Goal: Use online tool/utility: Use online tool/utility

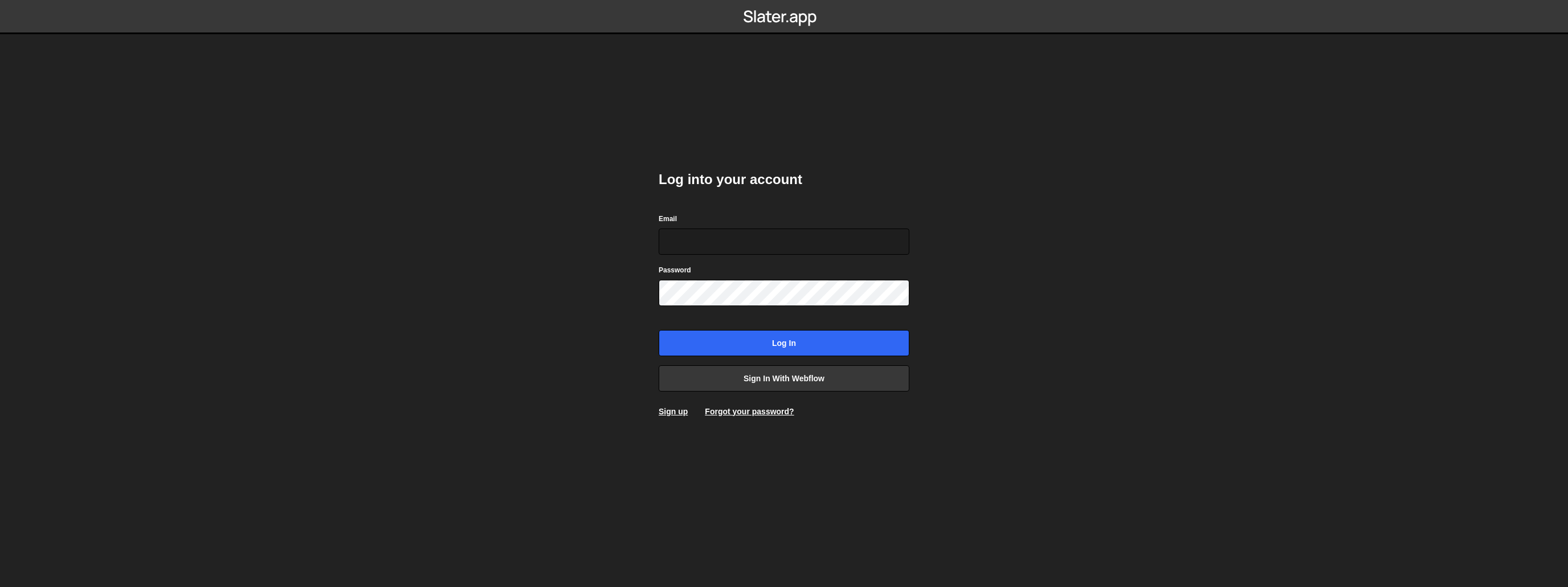
type input "accounts@cutthecode.com"
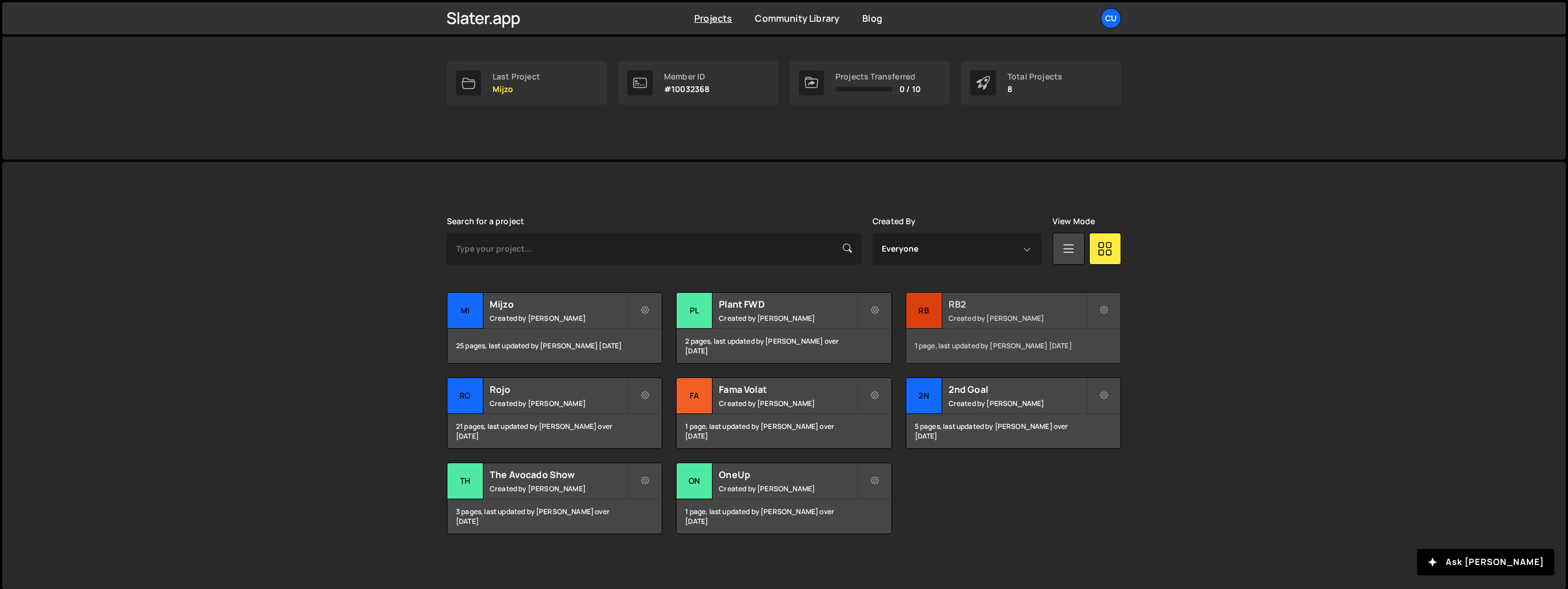
scroll to position [169, 0]
click at [507, 387] on h2 "Rojo" at bounding box center [559, 389] width 138 height 13
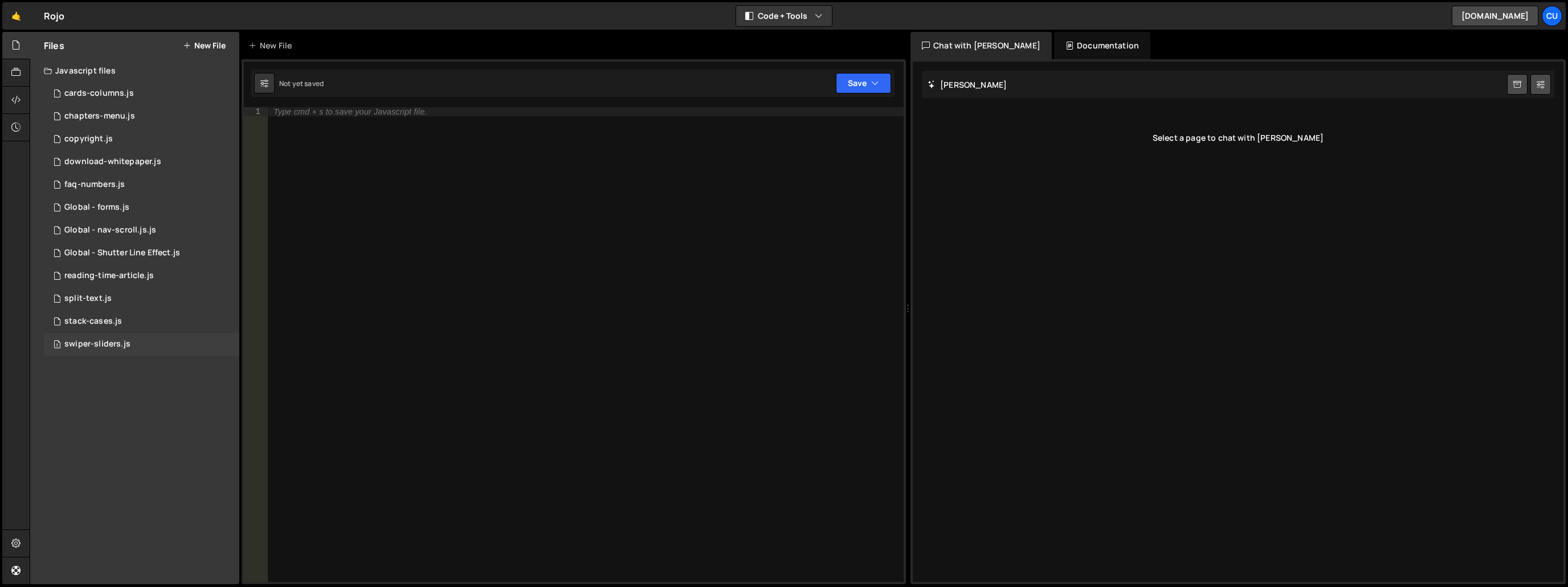
click at [98, 348] on div "swiper-sliders.js" at bounding box center [97, 344] width 66 height 10
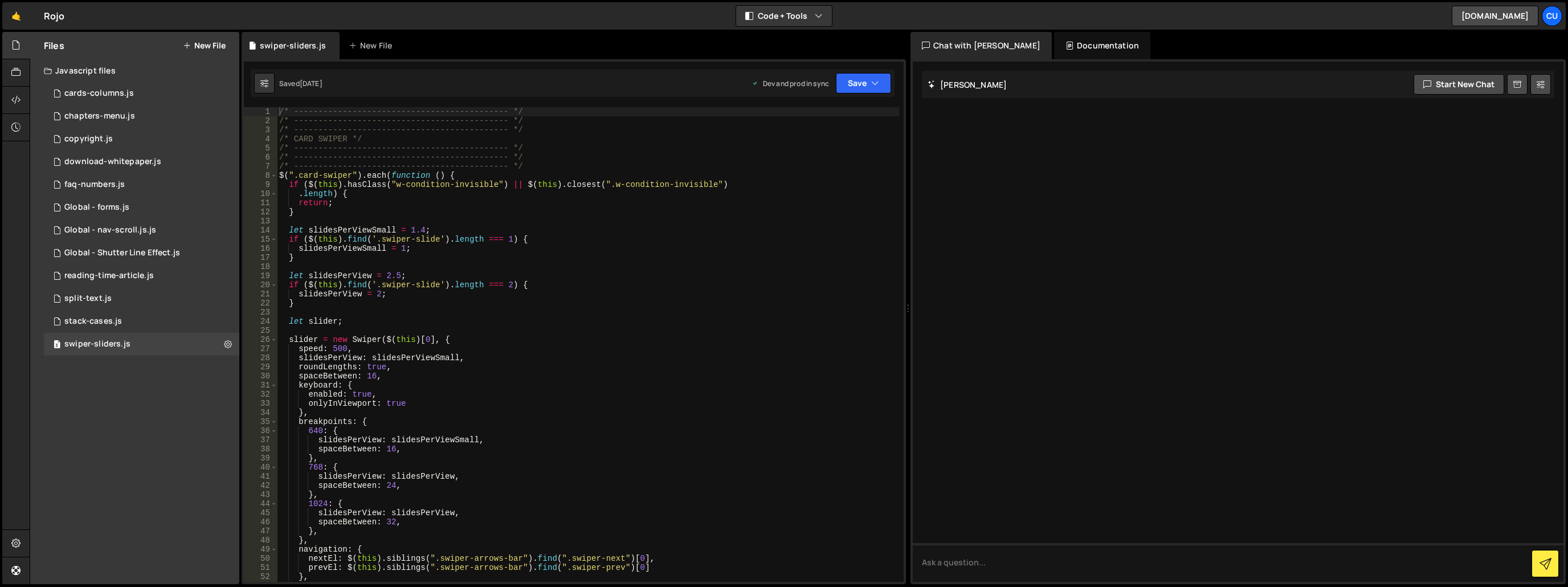
scroll to position [34, 0]
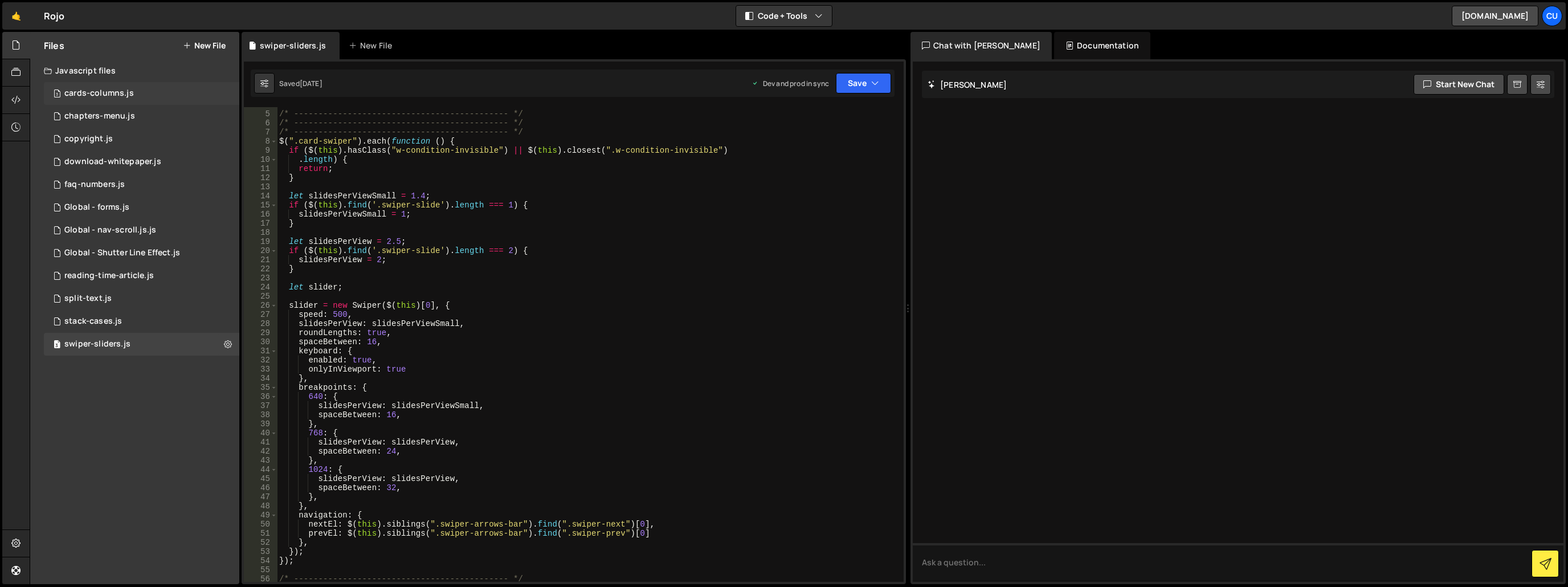
click at [152, 92] on div "3 cards-columns.js 0" at bounding box center [142, 93] width 196 height 23
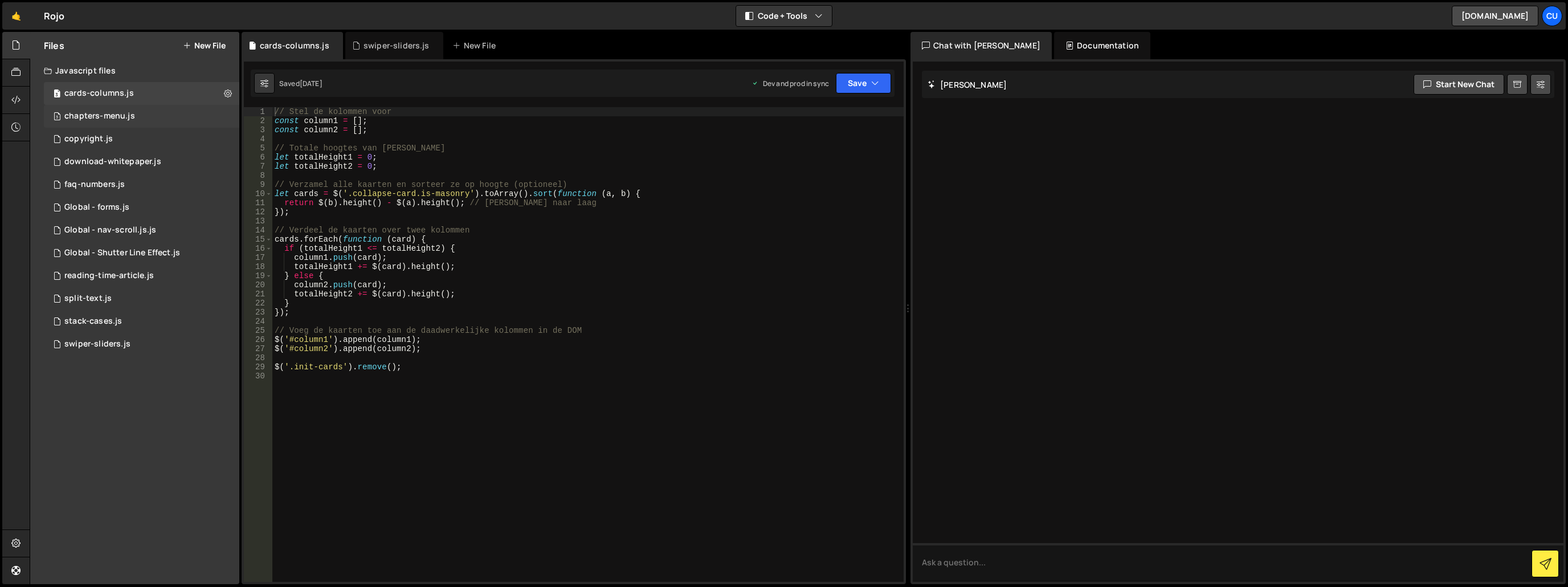
click at [160, 116] on div "3 chapters-menu.js 0" at bounding box center [142, 116] width 196 height 23
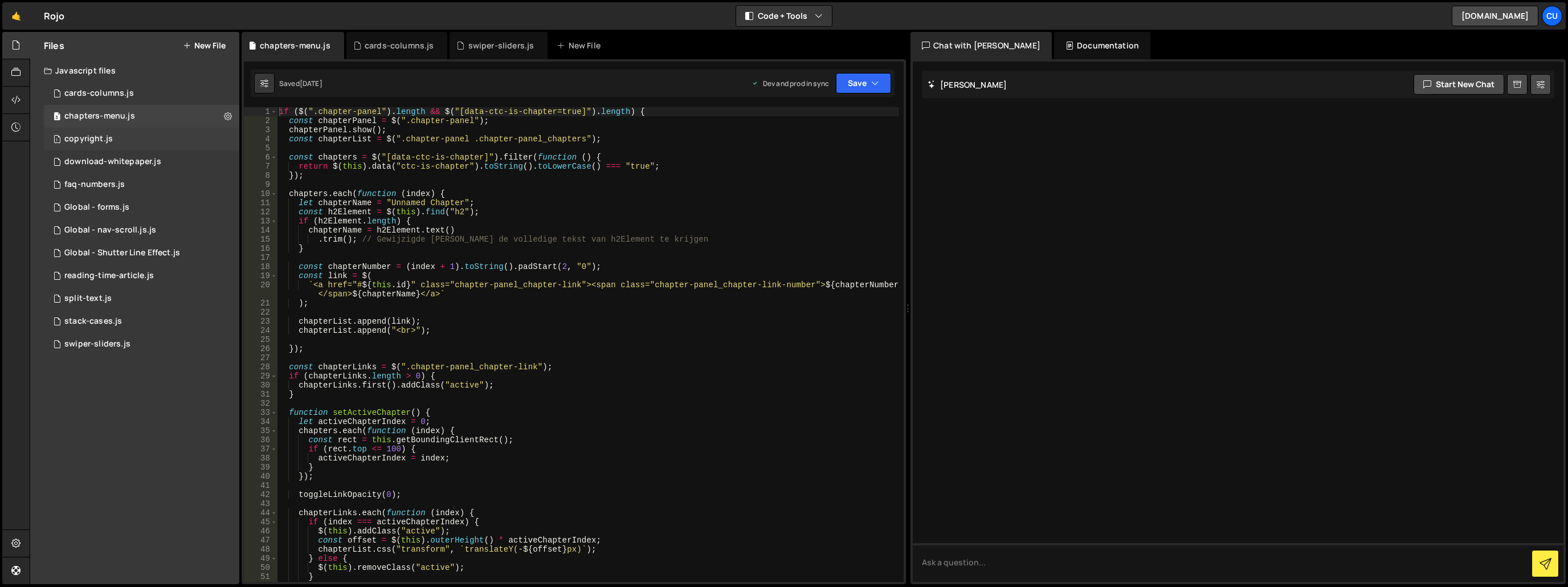
click at [87, 139] on div "copyright.js" at bounding box center [88, 138] width 49 height 10
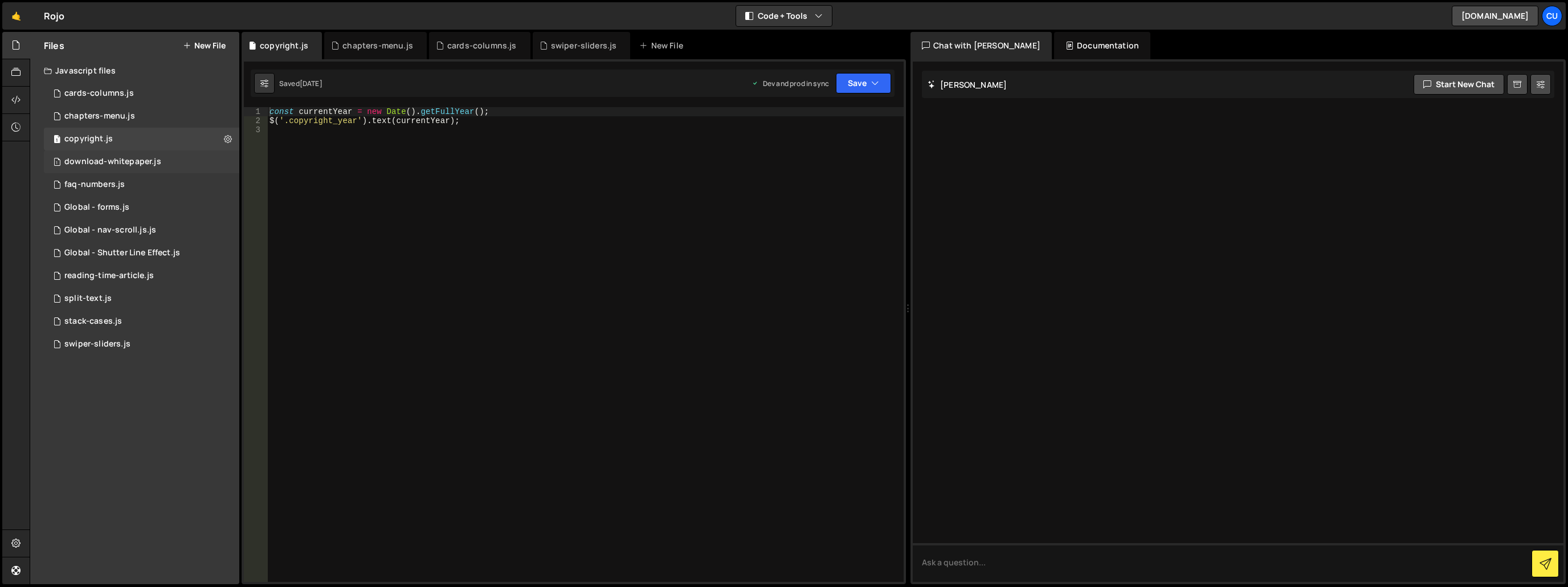
click at [102, 158] on div "download-whitepaper.js" at bounding box center [112, 162] width 97 height 10
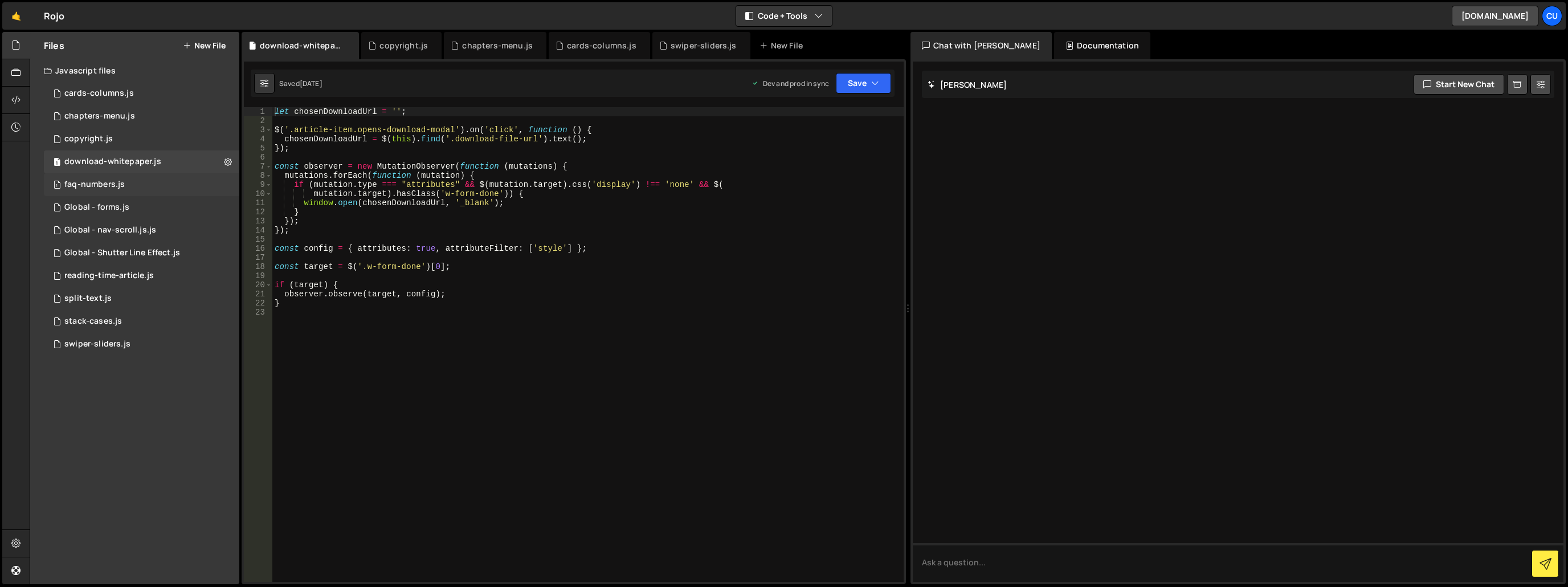
click at [113, 187] on div "faq-numbers.js" at bounding box center [94, 184] width 60 height 10
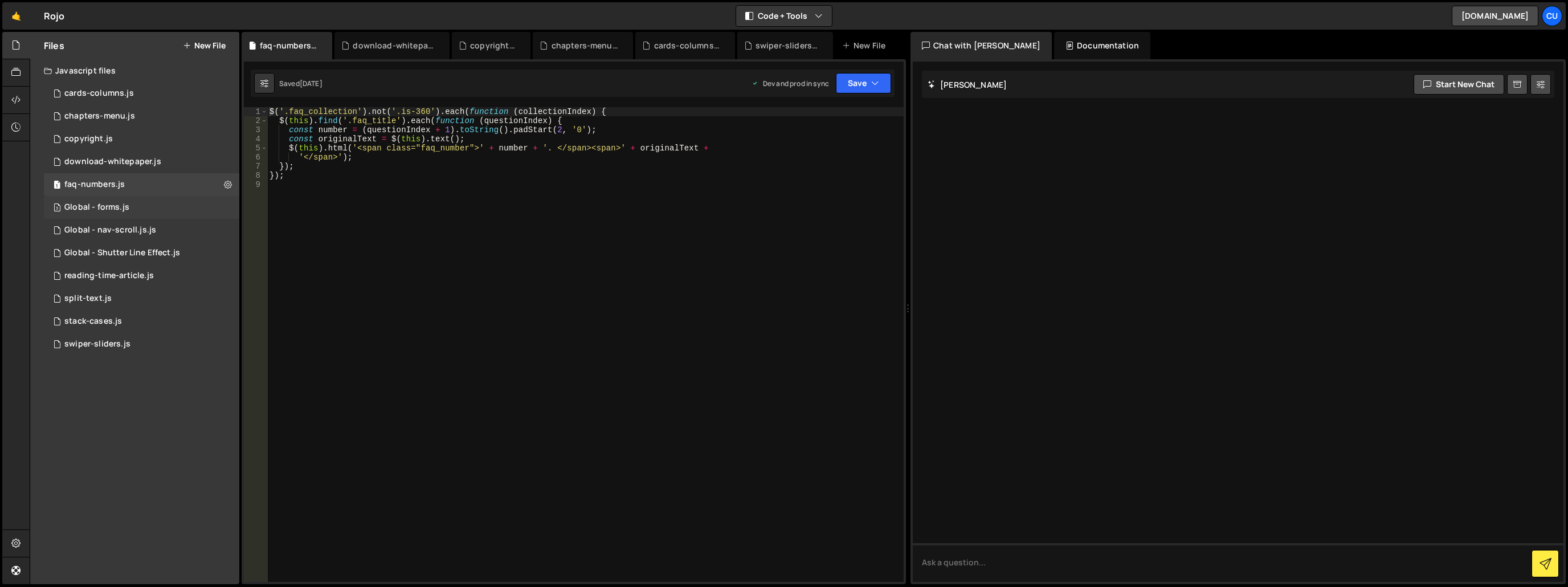
click at [118, 216] on div "3 Global - forms.js 0" at bounding box center [142, 207] width 196 height 23
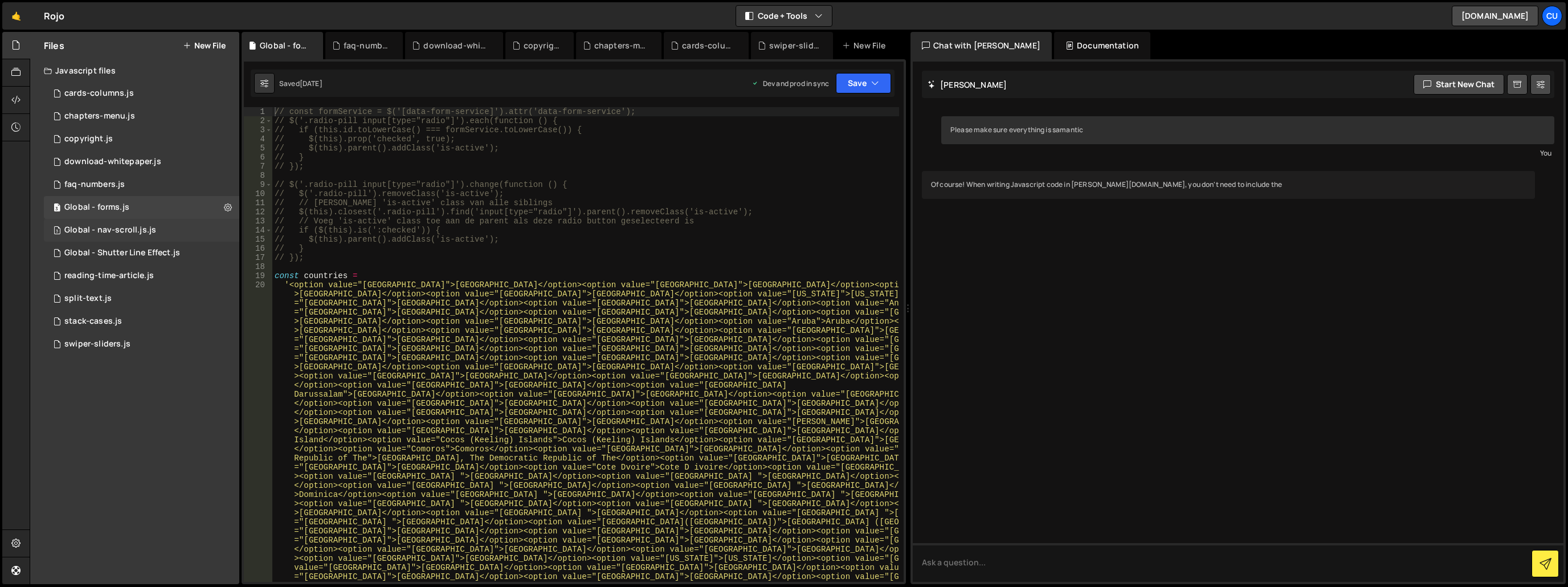
click at [113, 232] on div "Global - nav-scroll.js.js" at bounding box center [110, 230] width 91 height 10
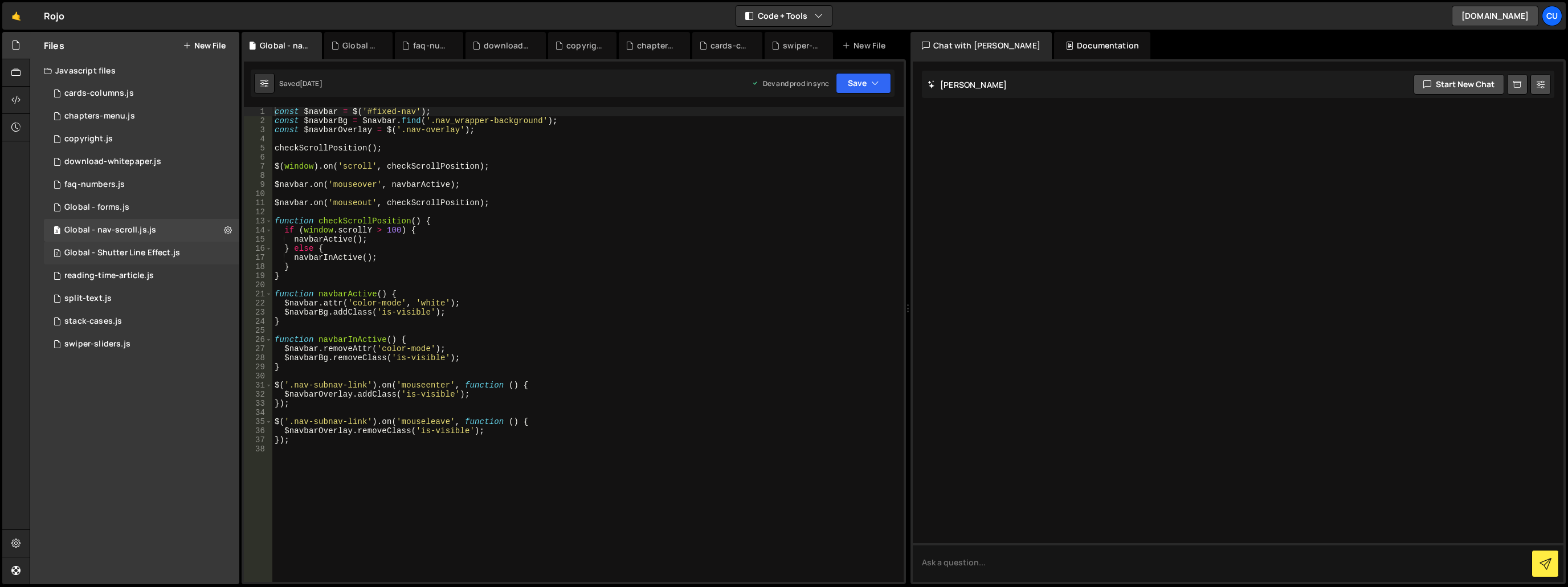
click at [123, 248] on div "Global - Shutter Line Effect.js" at bounding box center [122, 252] width 116 height 10
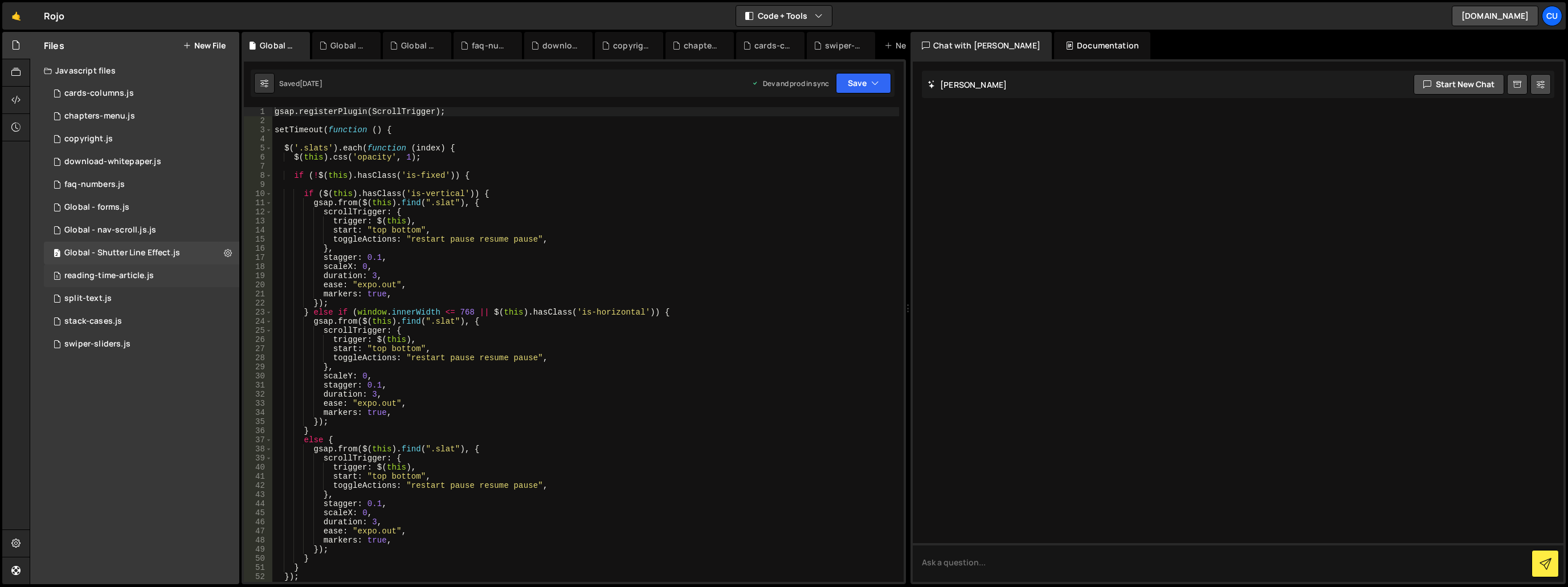
click at [121, 278] on div "reading-time-article.js" at bounding box center [109, 275] width 89 height 10
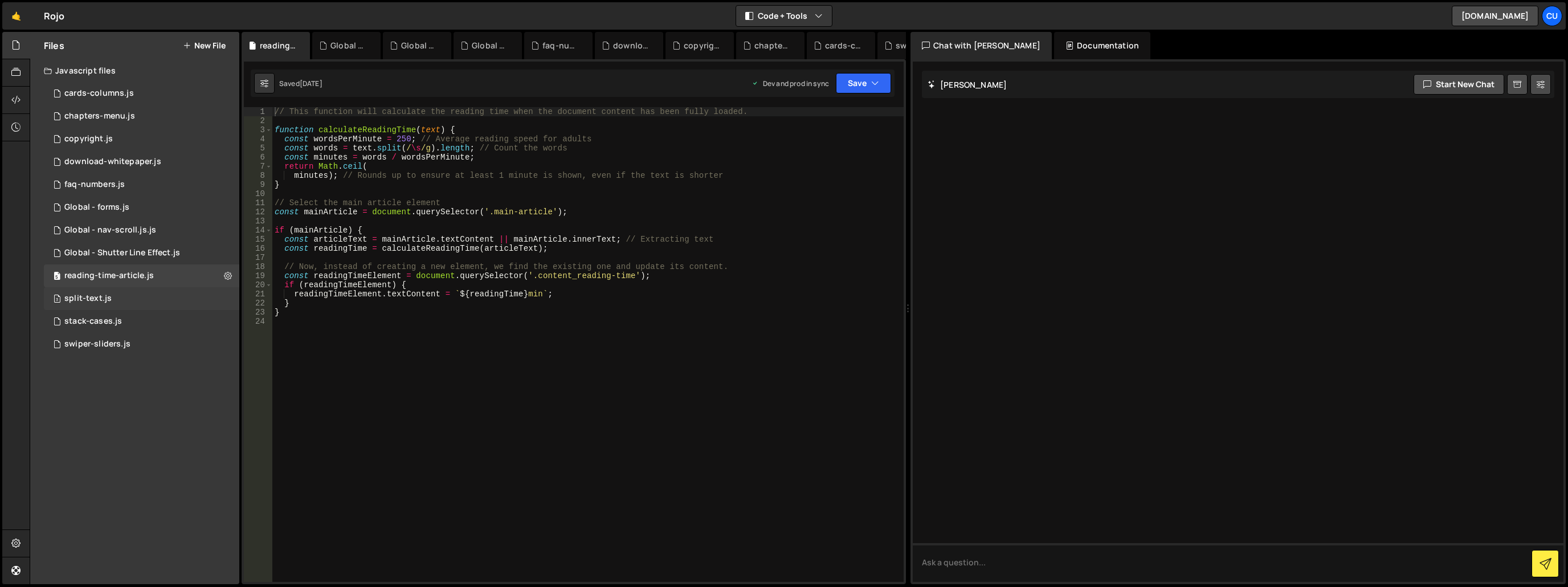
click at [121, 297] on div "3 split-text.js 0" at bounding box center [142, 299] width 196 height 23
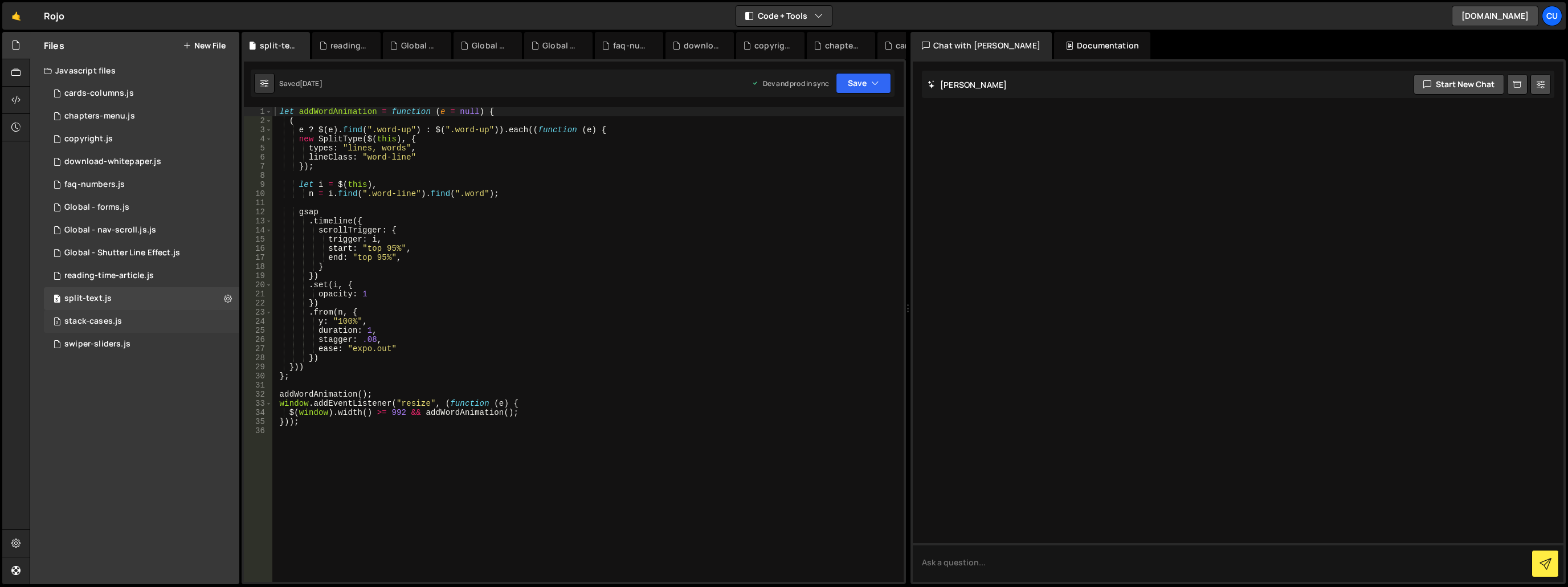
click at [120, 325] on div "stack-cases.js" at bounding box center [93, 321] width 57 height 10
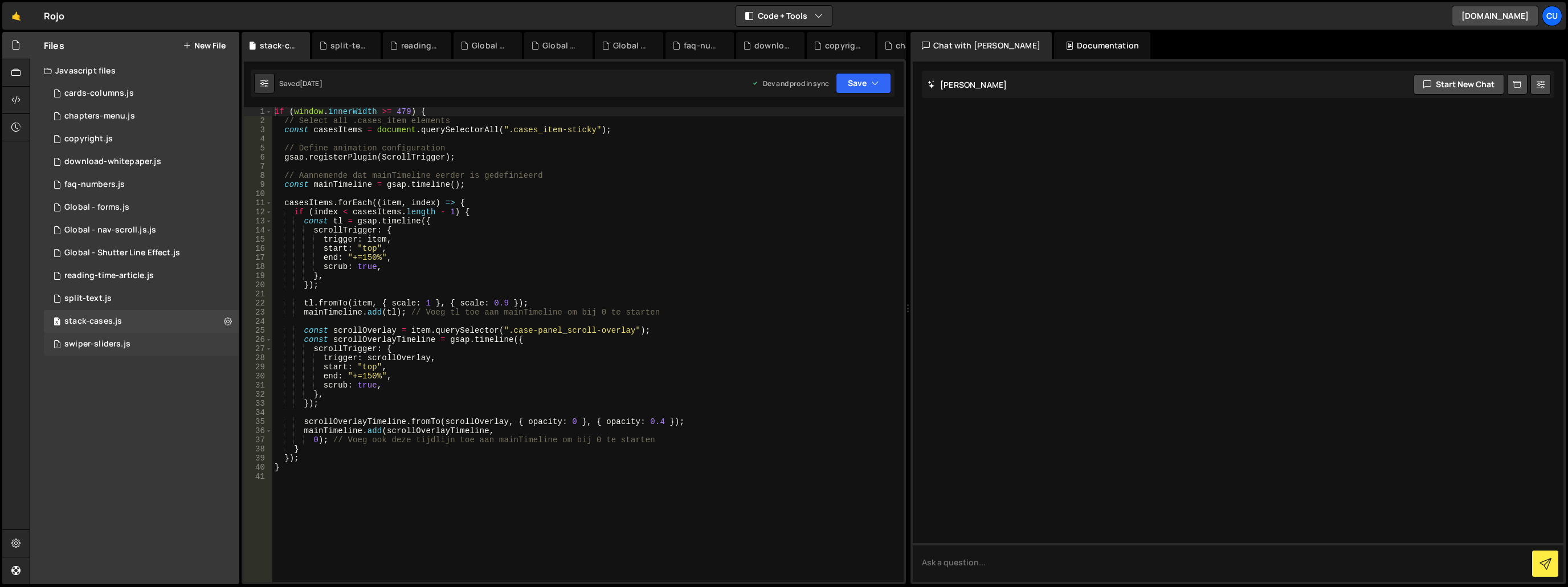
click at [116, 349] on div "swiper-sliders.js" at bounding box center [97, 344] width 66 height 10
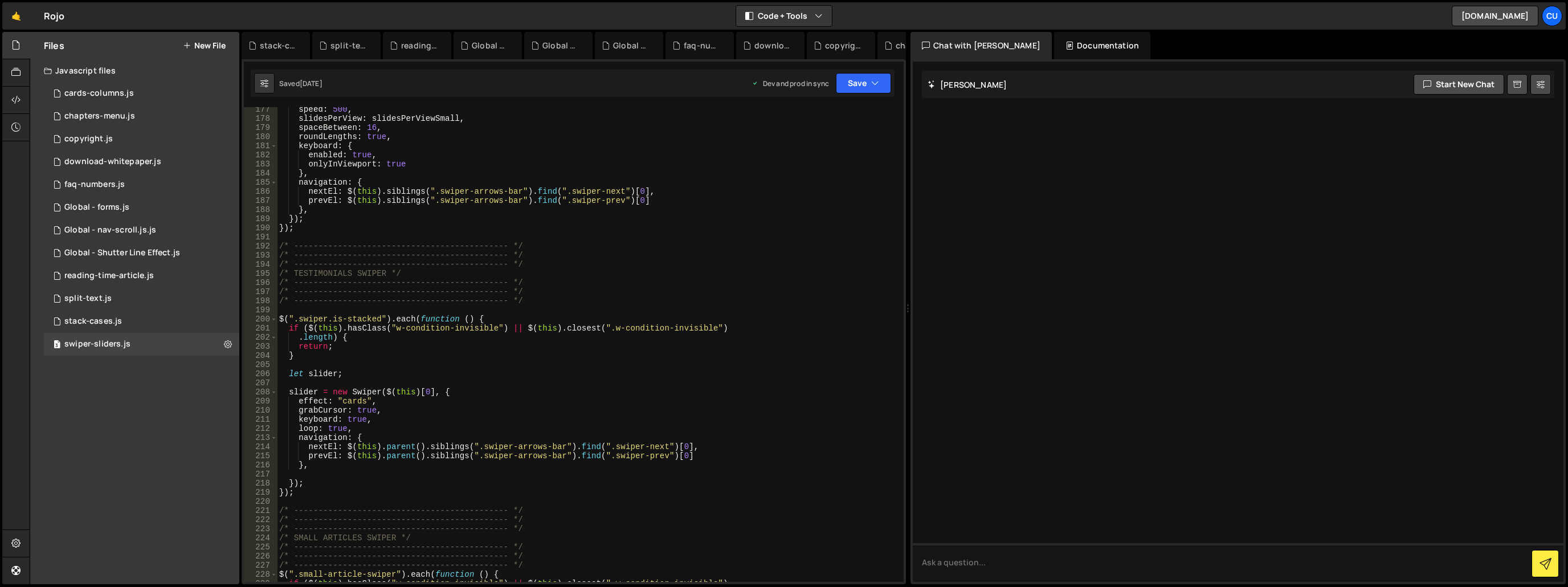
scroll to position [1641, 0]
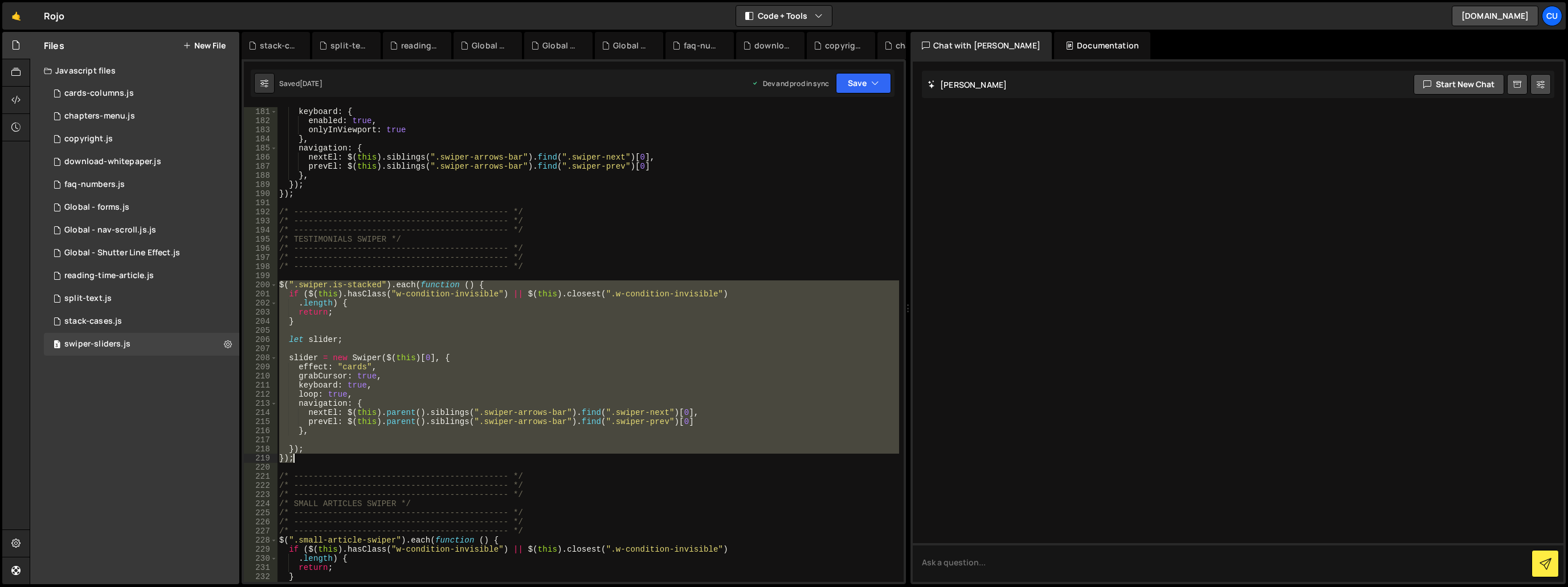
drag, startPoint x: 278, startPoint y: 282, endPoint x: 329, endPoint y: 457, distance: 182.3
click at [329, 457] on div "keyboard : { enabled : true , onlyInViewport : true } , navigation : { nextEl :…" at bounding box center [588, 353] width 622 height 493
type textarea "}); });"
paste textarea
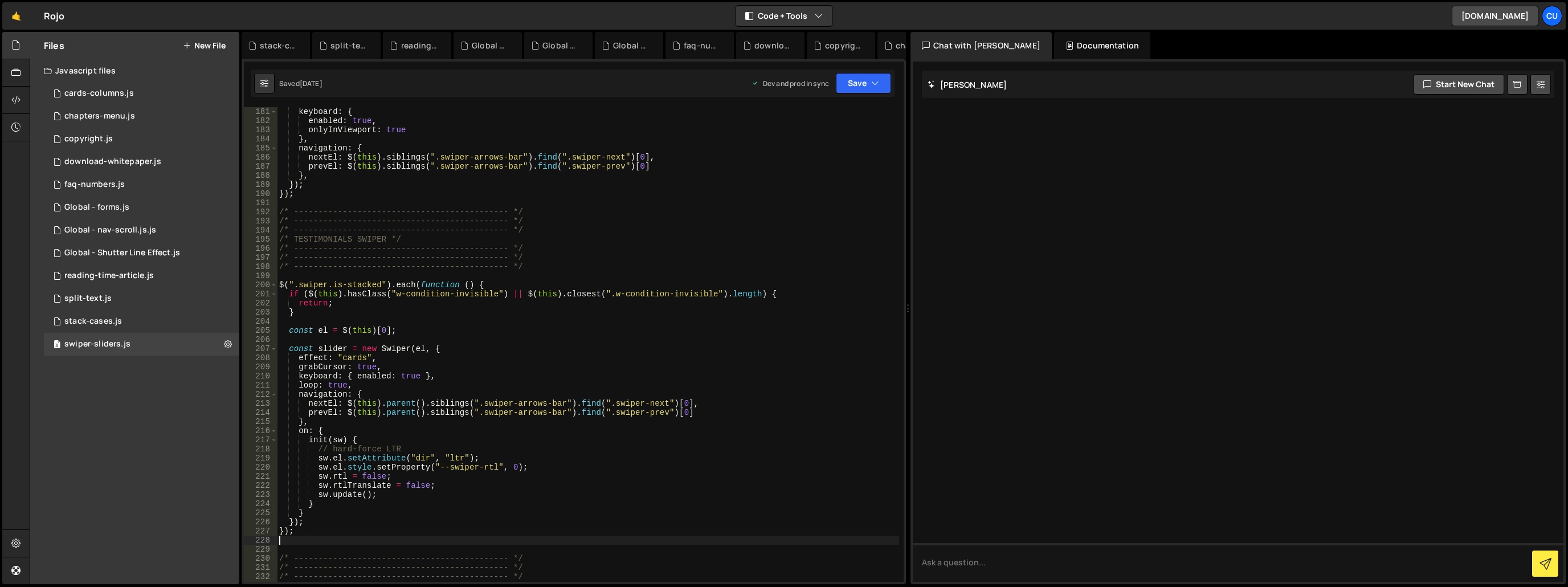
scroll to position [1710, 0]
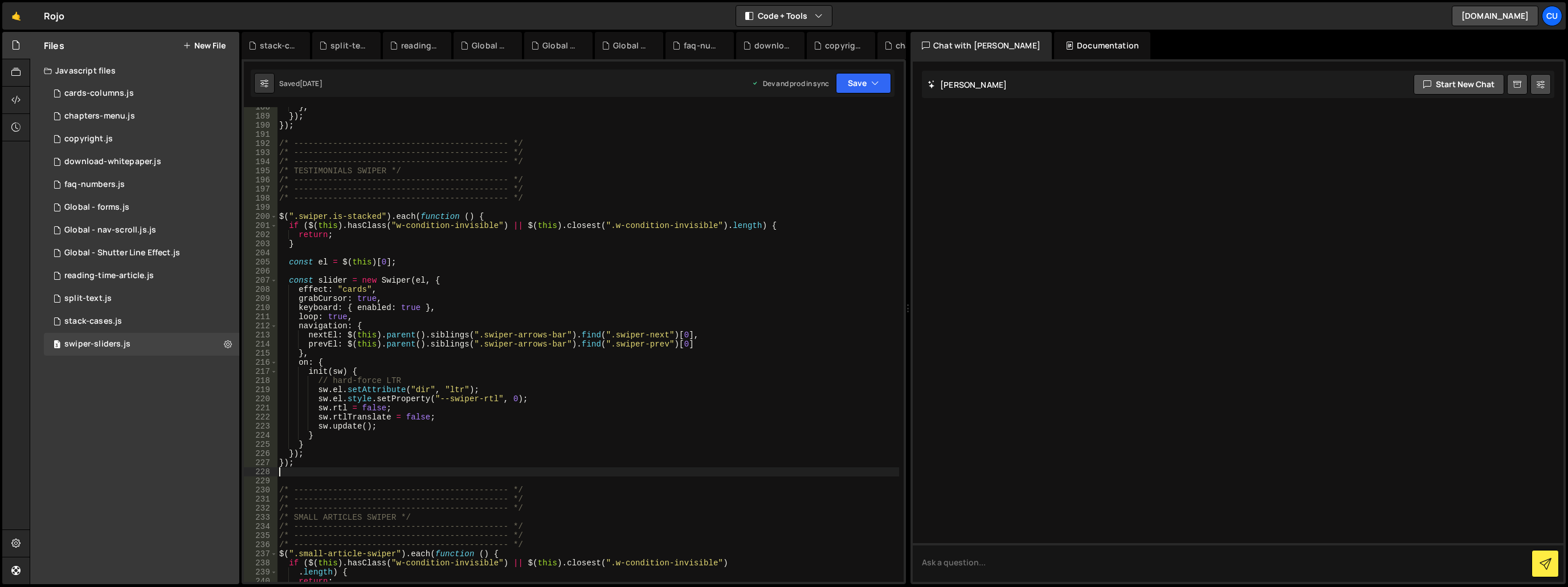
type textarea "});"
click at [332, 469] on div "} , }) ; }) ; /* -------------------------------------------- */ /* -----------…" at bounding box center [588, 349] width 622 height 493
type textarea "});"
click at [851, 81] on button "Save" at bounding box center [863, 83] width 55 height 21
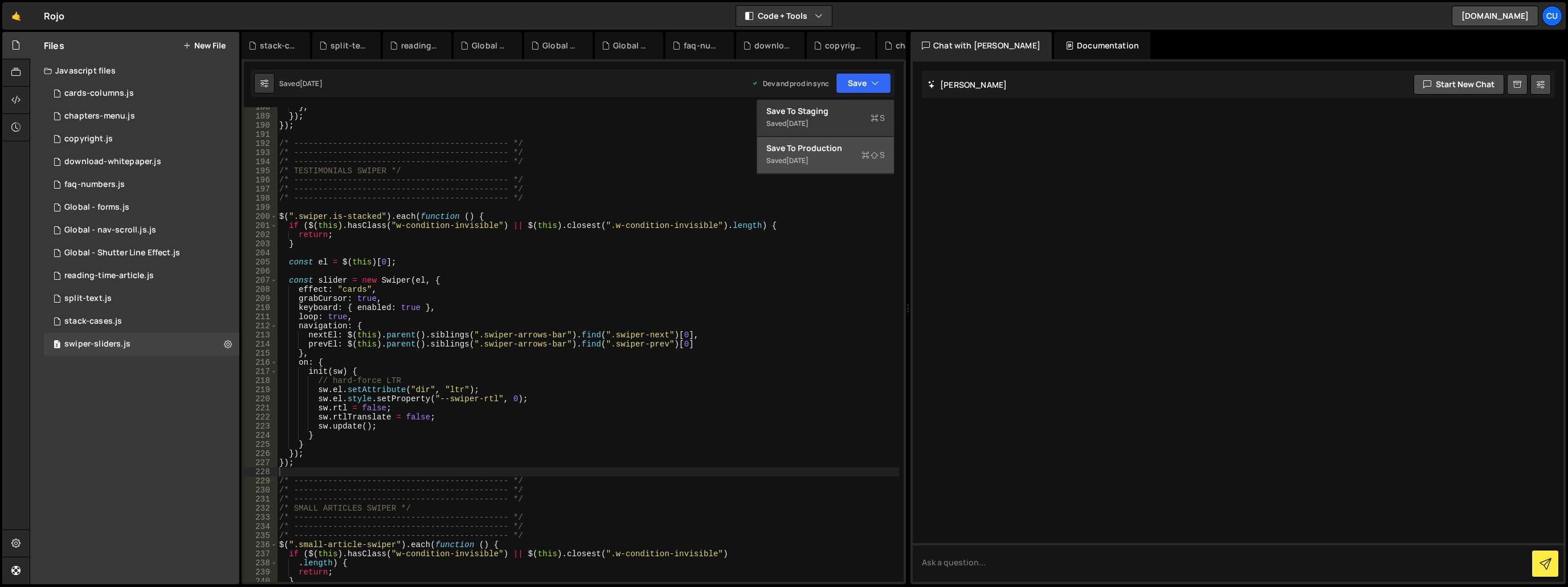
click at [829, 154] on div "Saved 10 months ago" at bounding box center [825, 160] width 118 height 13
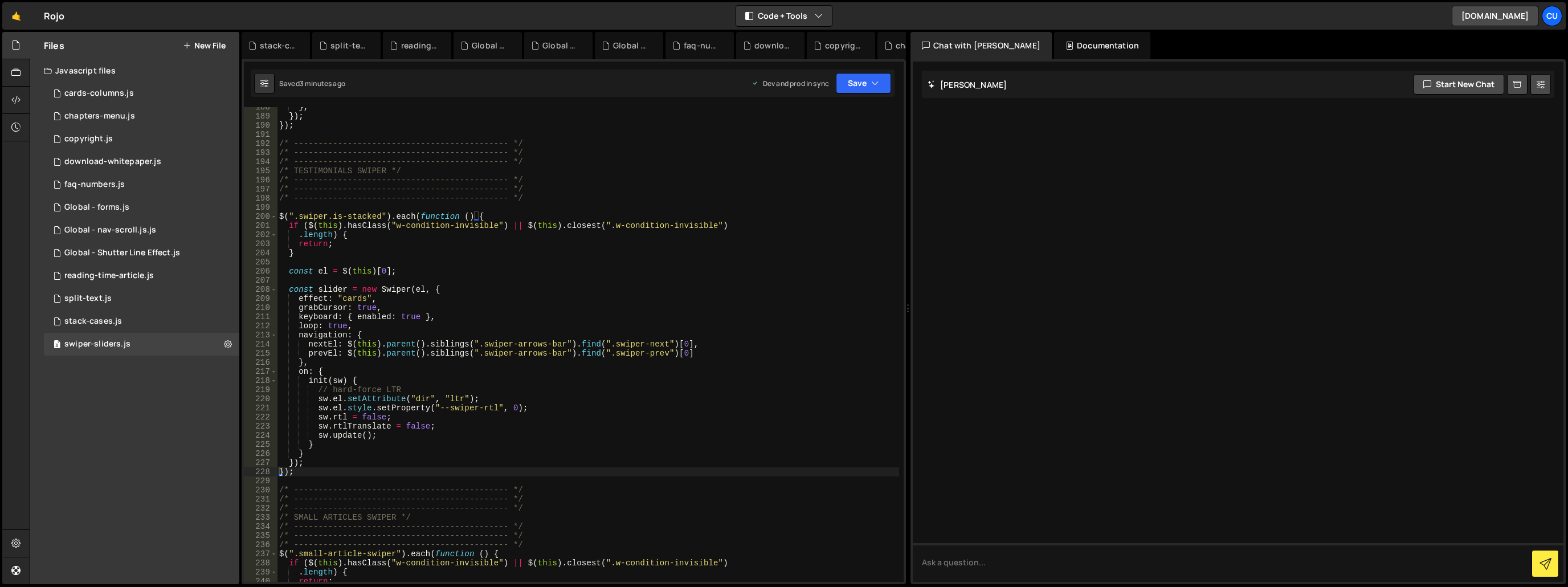
click at [335, 325] on div "} , }) ; }) ; /* -------------------------------------------- */ /* -----------…" at bounding box center [588, 349] width 622 height 493
type textarea "loop: false,"
click at [860, 89] on button "Save" at bounding box center [863, 83] width 55 height 21
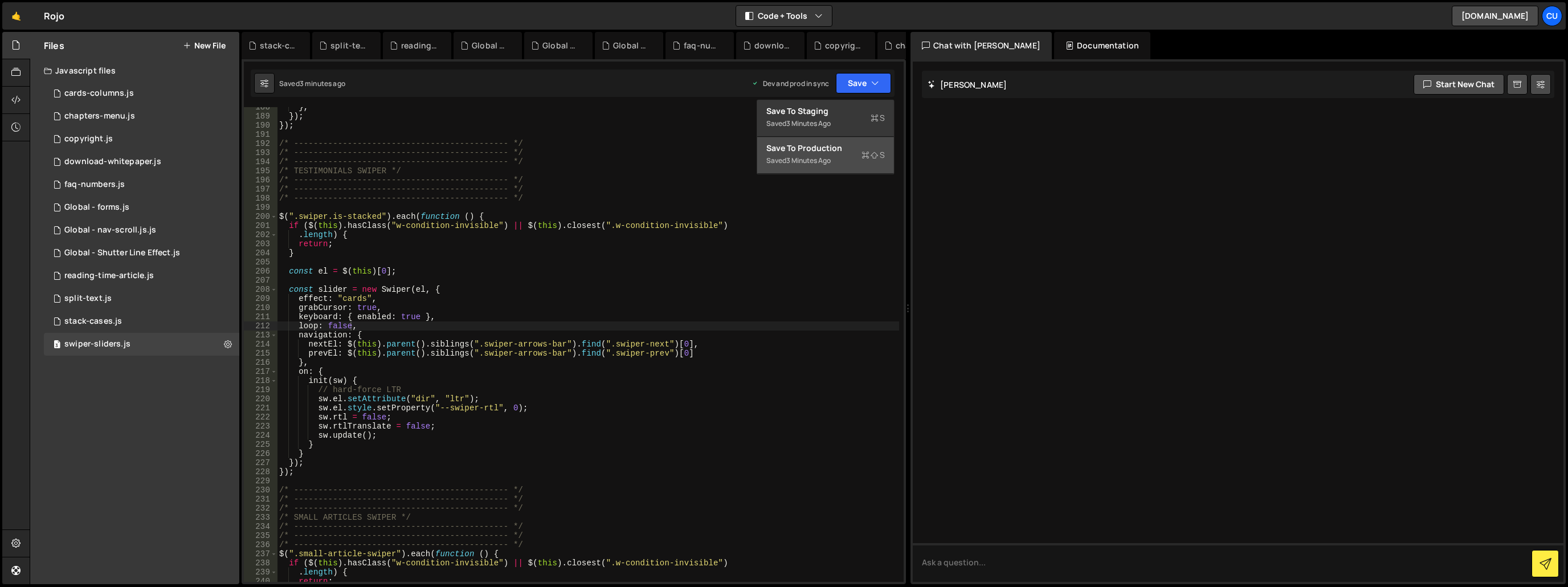
click at [809, 164] on div "3 minutes ago" at bounding box center [808, 160] width 45 height 10
